Goal: Task Accomplishment & Management: Manage account settings

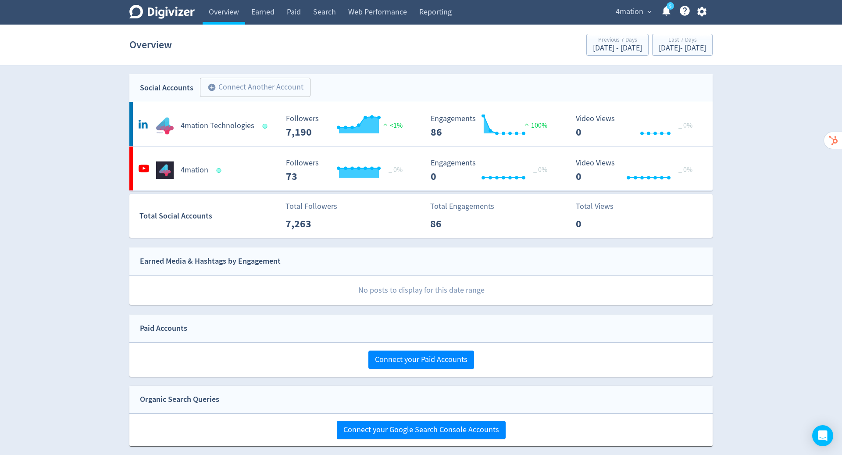
click at [648, 8] on span "expand_more" at bounding box center [650, 12] width 8 height 8
click at [598, 37] on link "Manage Brand Space" at bounding box center [615, 31] width 79 height 24
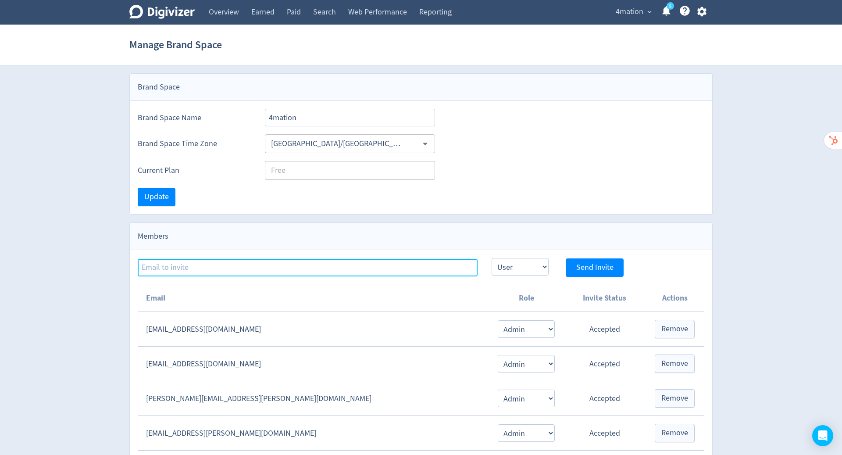
click at [276, 261] on input at bounding box center [308, 268] width 340 height 18
type input "[PERSON_NAME][EMAIL_ADDRESS][PERSON_NAME][DOMAIN_NAME]"
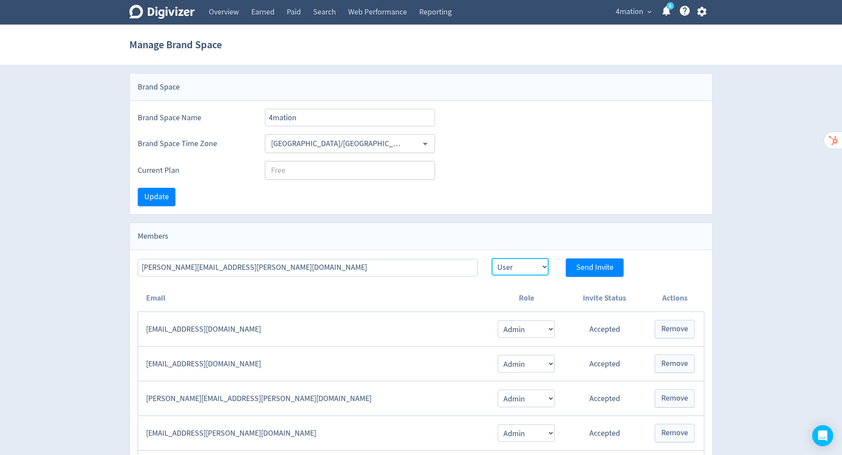
click at [529, 268] on select "Admin User" at bounding box center [520, 267] width 57 height 18
select select "ADMIN"
click at [492, 258] on select "Admin User" at bounding box center [520, 267] width 57 height 18
click at [592, 266] on span "Send Invite" at bounding box center [594, 268] width 37 height 8
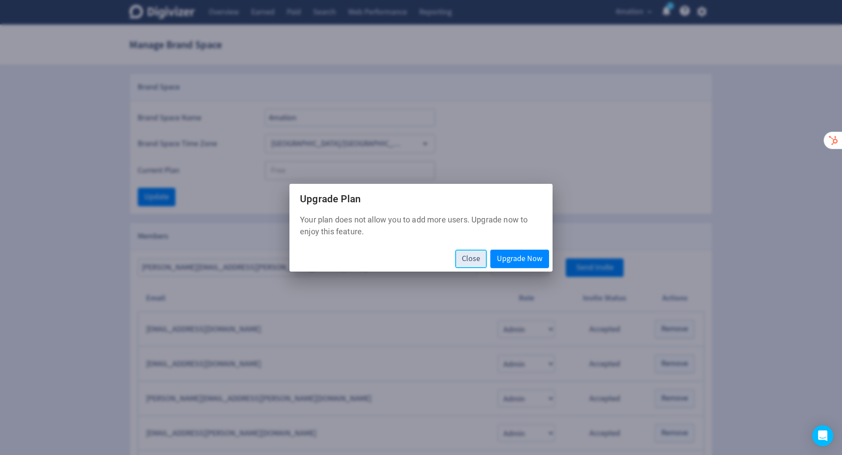
click at [471, 263] on span "Close" at bounding box center [471, 259] width 18 height 8
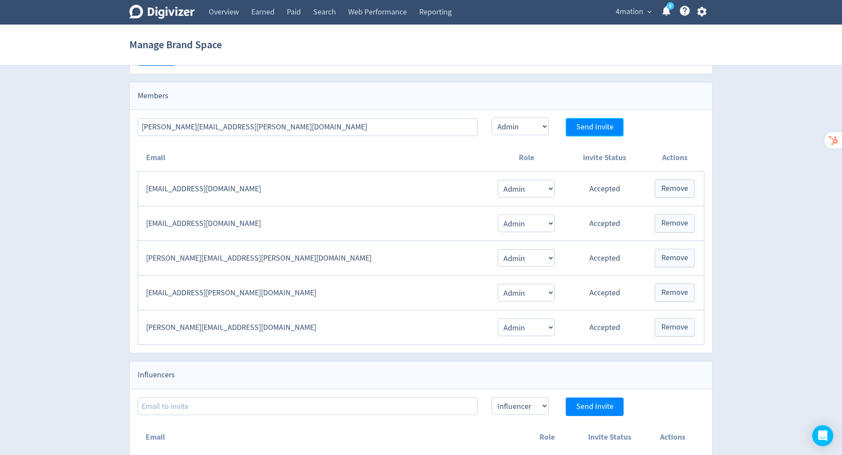
scroll to position [146, 0]
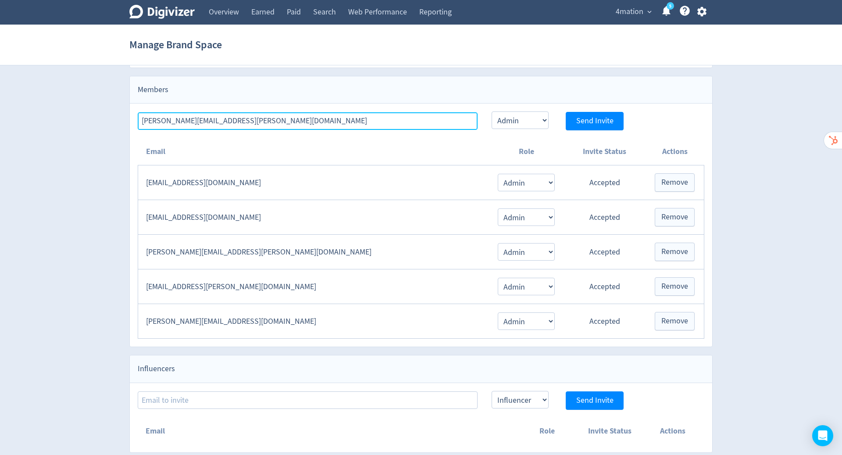
click at [273, 117] on input "[PERSON_NAME][EMAIL_ADDRESS][PERSON_NAME][DOMAIN_NAME]" at bounding box center [308, 121] width 340 height 18
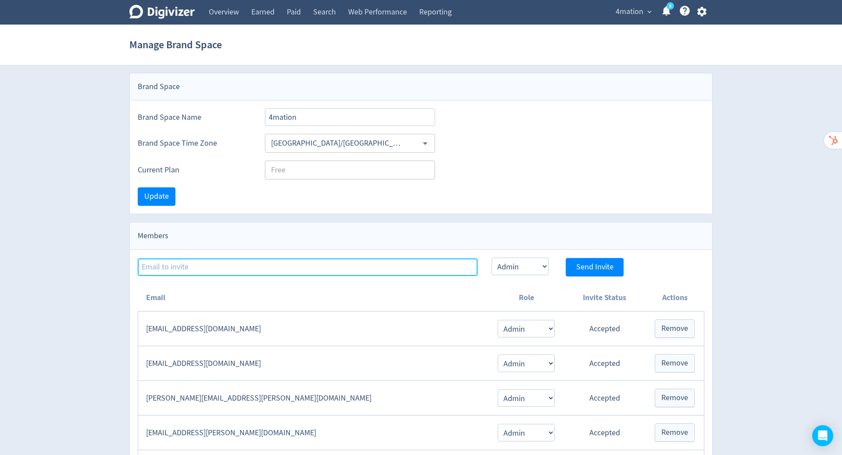
scroll to position [0, 0]
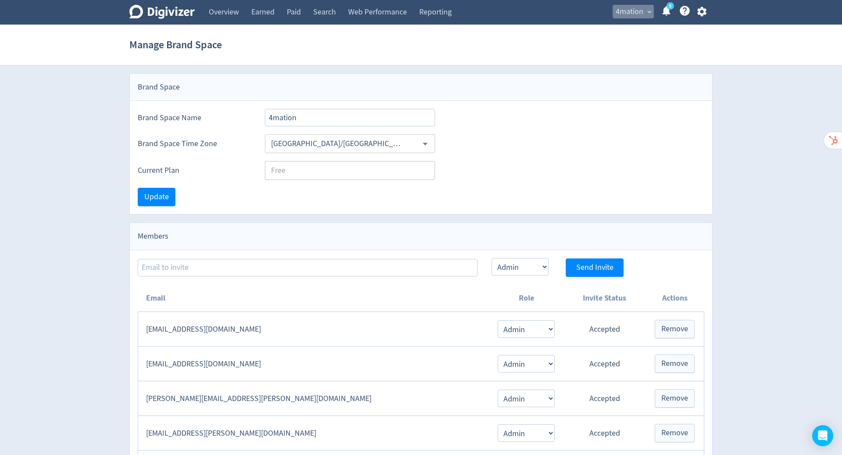
click at [638, 14] on span "4mation" at bounding box center [630, 12] width 28 height 14
click at [221, 12] on div at bounding box center [421, 227] width 842 height 455
click at [225, 11] on link "Overview" at bounding box center [224, 12] width 43 height 25
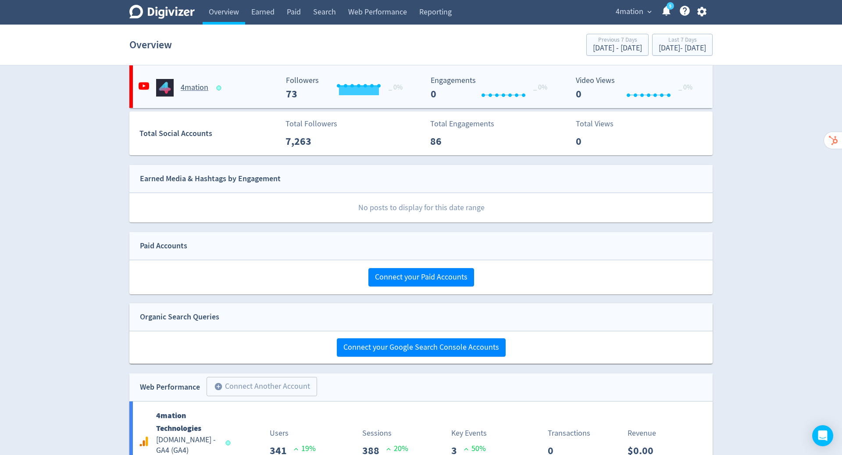
scroll to position [197, 0]
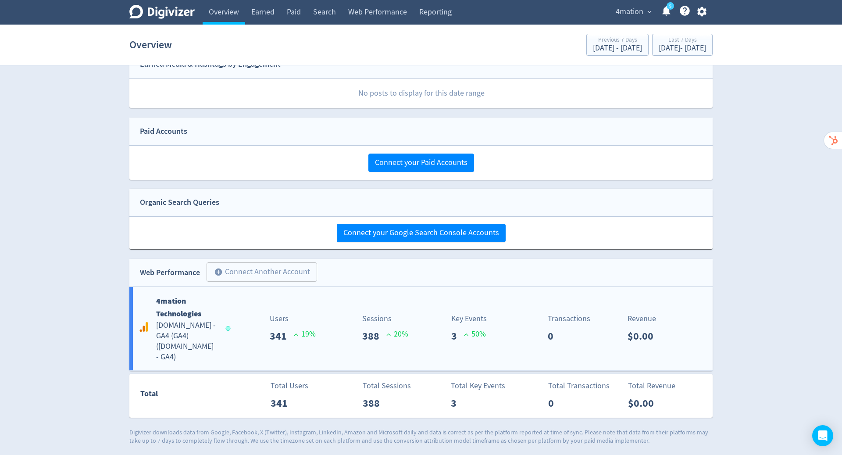
click at [185, 330] on h5 "[DOMAIN_NAME] - GA4 (GA4) ( [DOMAIN_NAME] - GA4 )" at bounding box center [186, 341] width 61 height 42
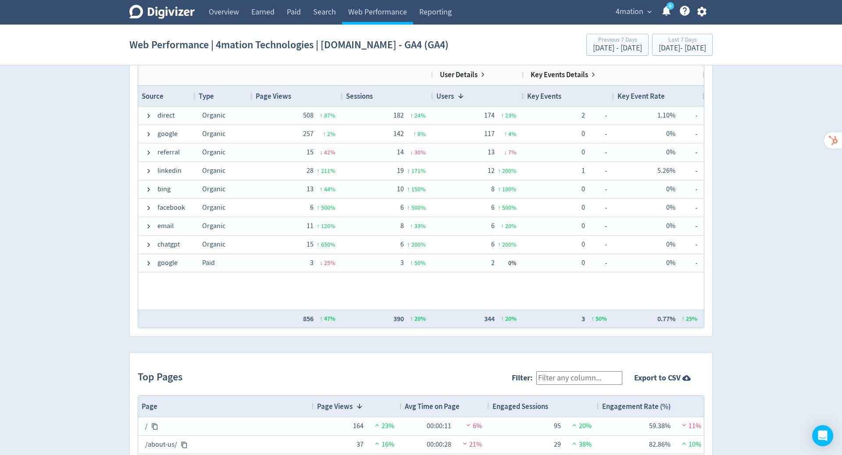
scroll to position [597, 0]
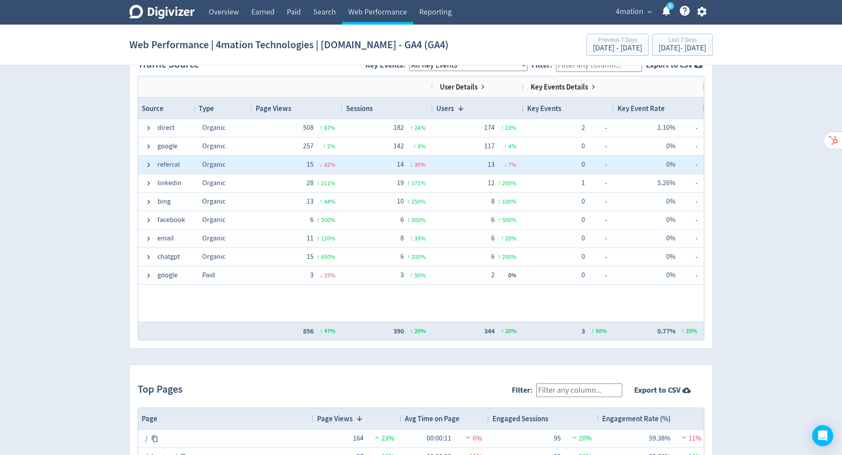
click at [144, 162] on div "referral" at bounding box center [166, 165] width 57 height 18
click at [147, 163] on span at bounding box center [148, 164] width 7 height 7
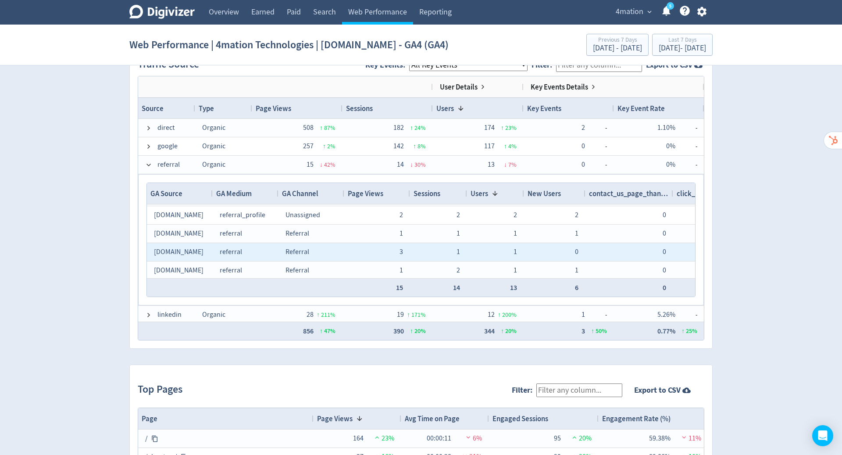
scroll to position [0, 0]
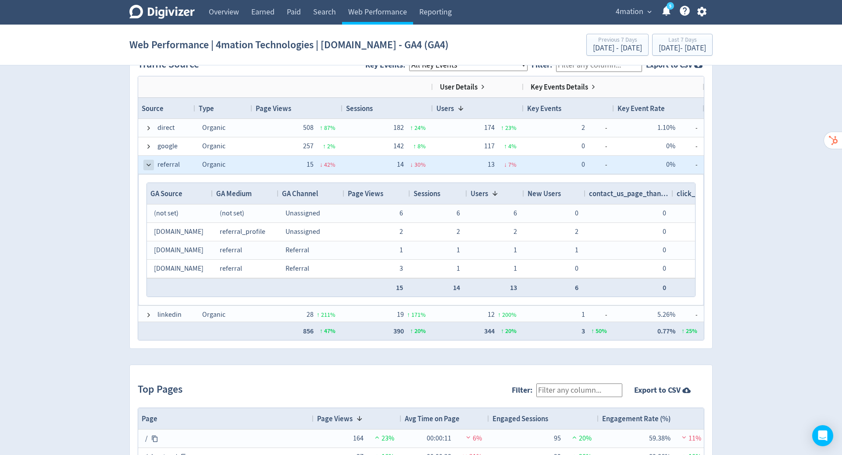
click at [151, 162] on span at bounding box center [148, 164] width 7 height 7
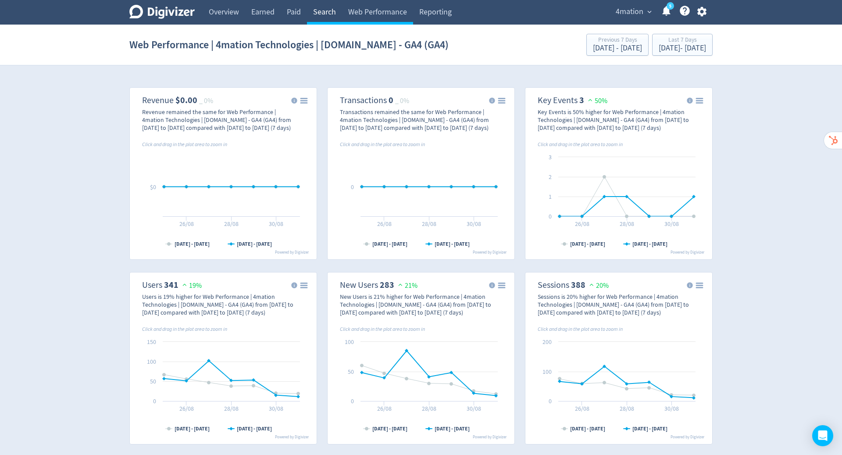
click at [318, 5] on link "Search" at bounding box center [324, 12] width 35 height 25
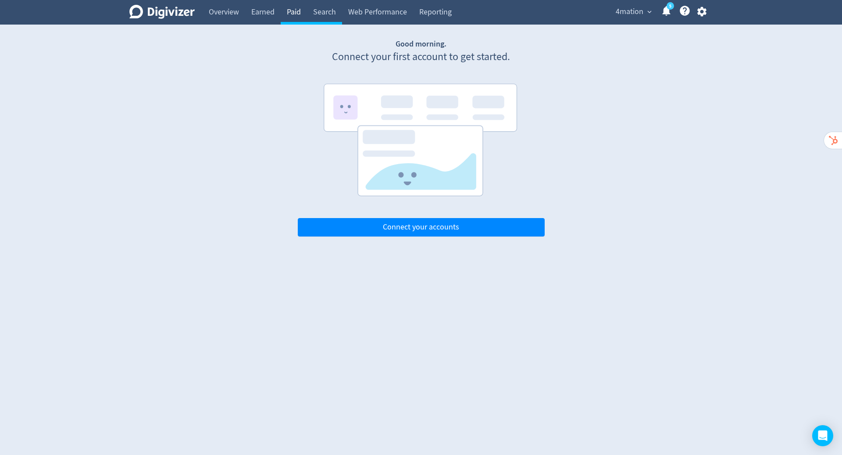
click at [285, 12] on link "Paid" at bounding box center [294, 12] width 26 height 25
click at [261, 11] on link "Earned" at bounding box center [263, 12] width 36 height 25
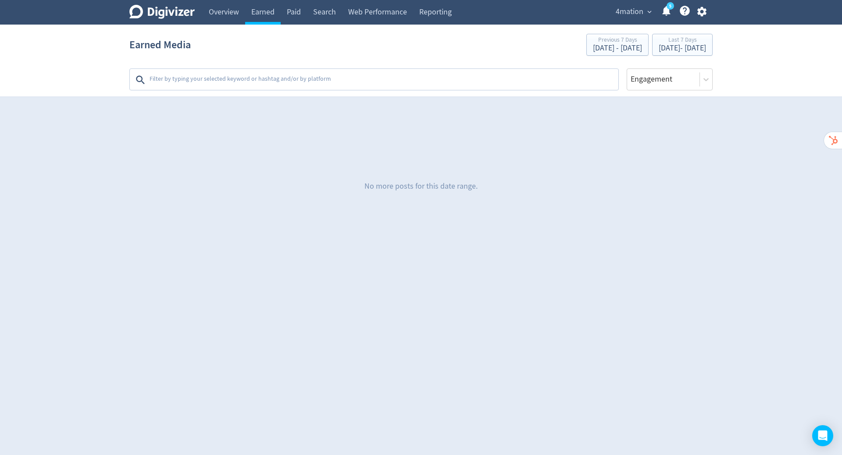
click at [643, 14] on span "4mation" at bounding box center [630, 12] width 28 height 14
click at [703, 14] on div at bounding box center [421, 227] width 842 height 455
click at [396, 11] on link "Web Performance" at bounding box center [377, 12] width 71 height 25
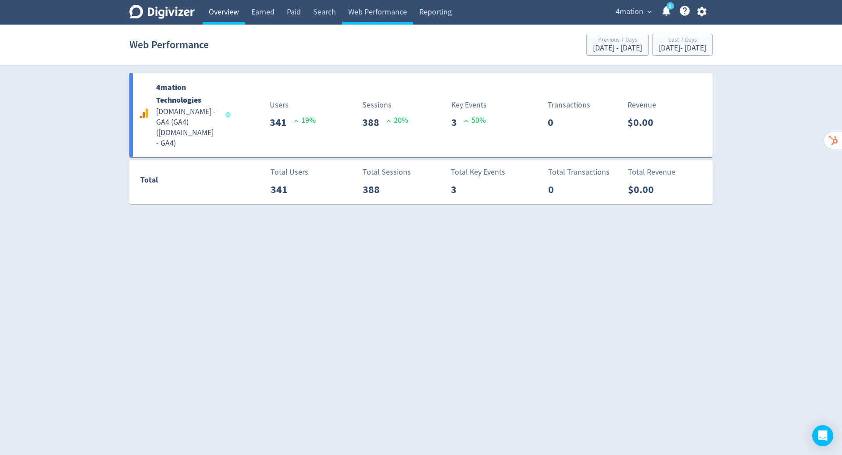
click at [219, 11] on link "Overview" at bounding box center [224, 12] width 43 height 25
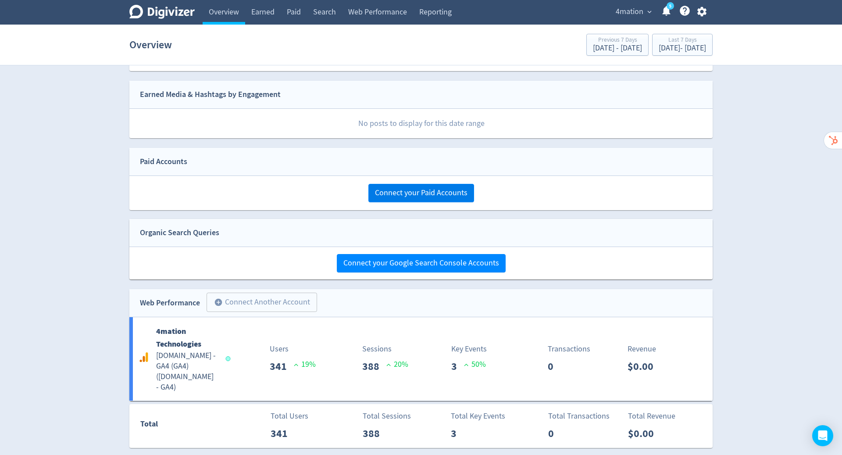
scroll to position [176, 0]
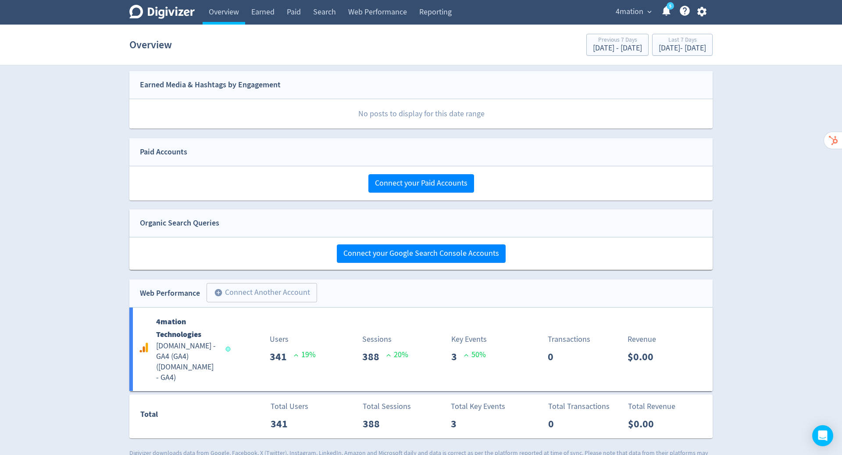
click at [702, 11] on icon "button" at bounding box center [702, 12] width 12 height 12
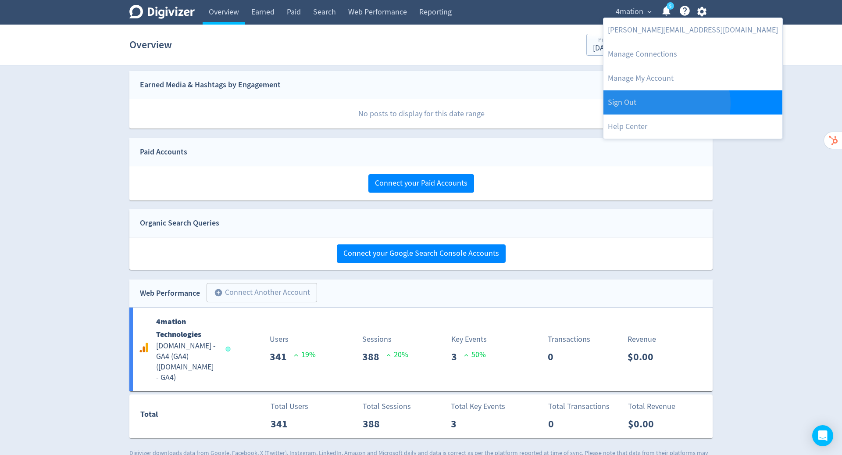
click at [666, 104] on link "Sign Out" at bounding box center [693, 102] width 179 height 24
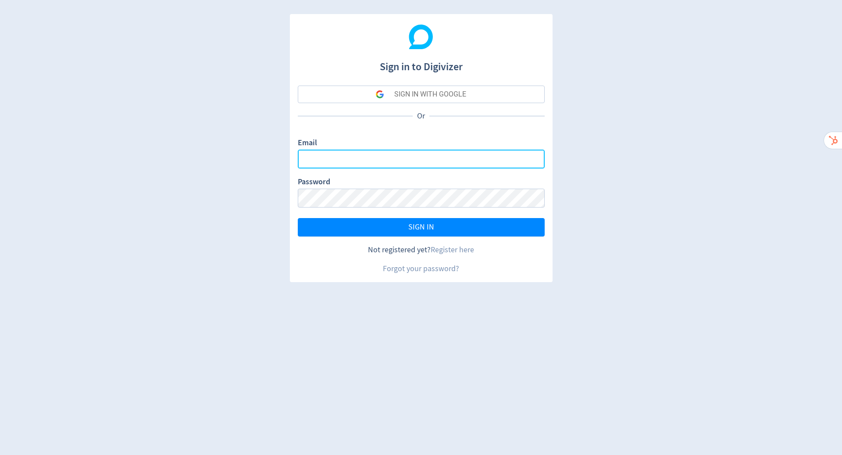
click at [435, 156] on input "Email" at bounding box center [421, 159] width 247 height 19
click at [0, 454] on com-1password-button at bounding box center [0, 455] width 0 height 0
click at [531, 163] on input "Email" at bounding box center [421, 159] width 247 height 19
click at [0, 454] on com-1password-button at bounding box center [0, 455] width 0 height 0
type input "[PERSON_NAME][EMAIL_ADDRESS][PERSON_NAME][DOMAIN_NAME]"
